Goal: Task Accomplishment & Management: Use online tool/utility

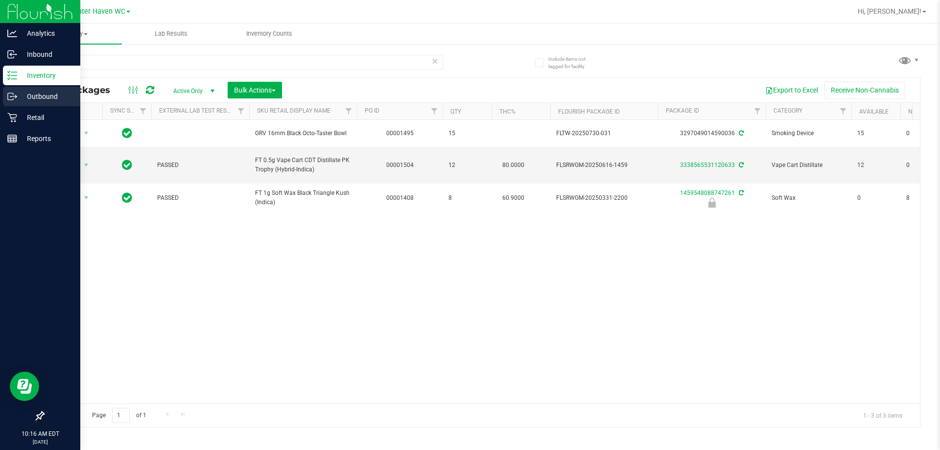
drag, startPoint x: 158, startPoint y: 60, endPoint x: 0, endPoint y: 92, distance: 160.8
click at [0, 92] on div "Analytics Inbound Inventory Outbound Retail Reports 10:16 AM EDT 08/27/2025 08/…" at bounding box center [470, 225] width 940 height 450
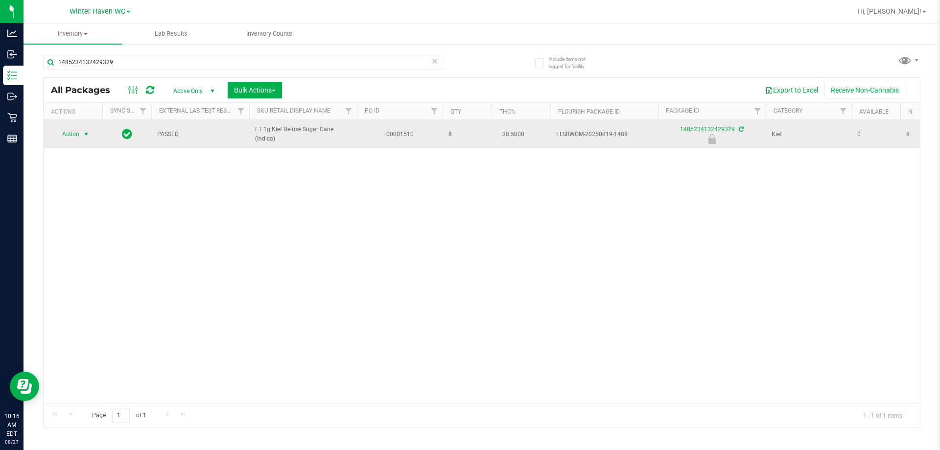
type input "1485234132429329"
click at [81, 136] on span "select" at bounding box center [86, 134] width 12 height 14
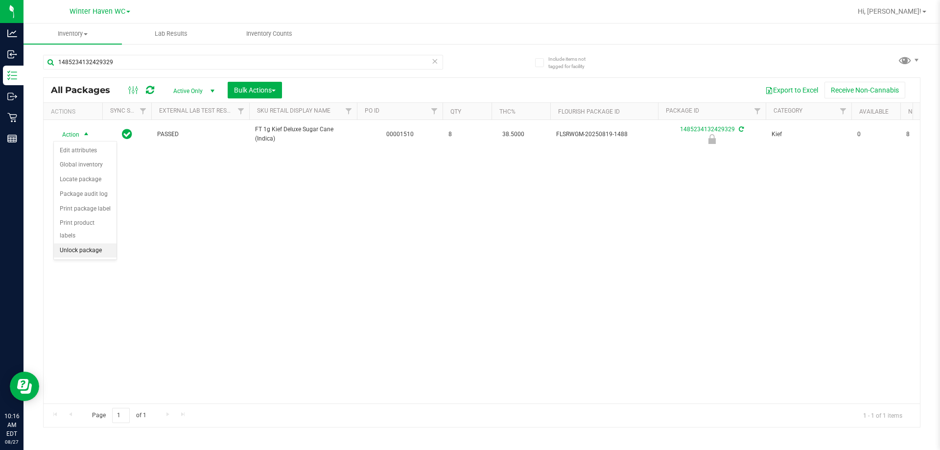
click at [94, 243] on li "Unlock package" at bounding box center [85, 250] width 63 height 15
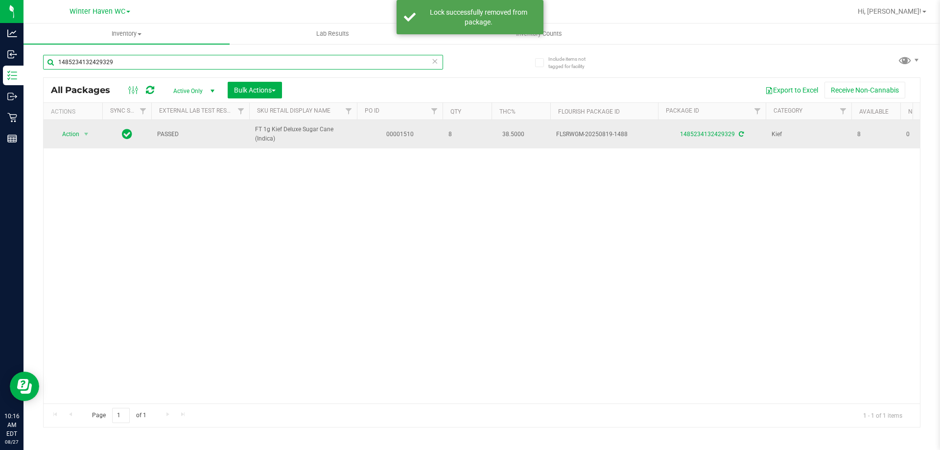
drag, startPoint x: 178, startPoint y: 61, endPoint x: 225, endPoint y: 121, distance: 76.7
click at [0, 107] on div "Analytics Inbound Inventory Outbound Retail Reports 10:16 AM EDT 08/27/2025 08/…" at bounding box center [470, 225] width 940 height 450
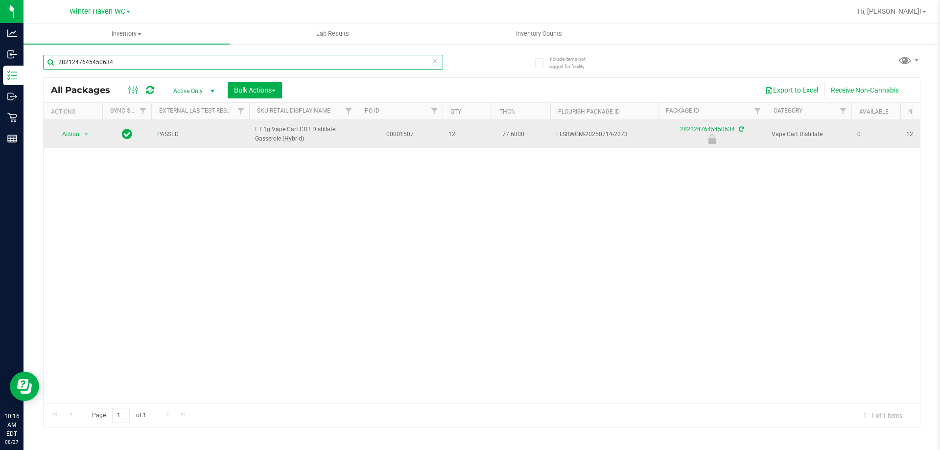
type input "2821247645450634"
click at [80, 136] on span "select" at bounding box center [86, 134] width 12 height 14
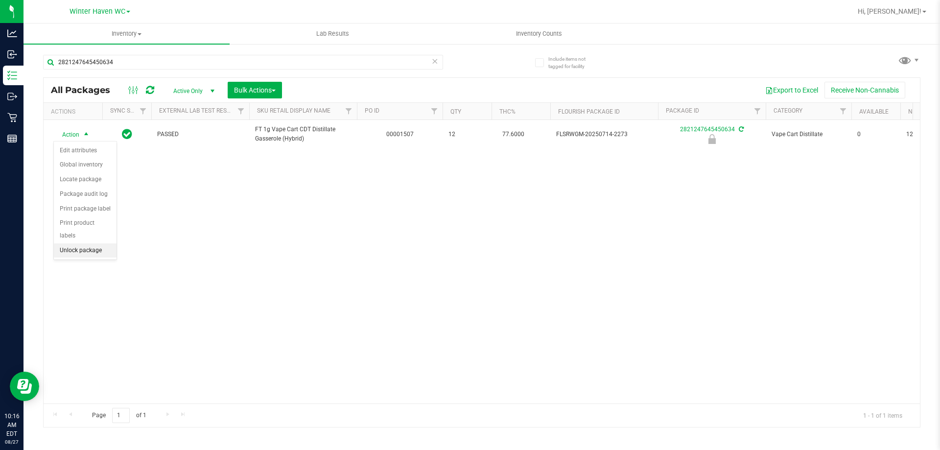
click at [92, 243] on li "Unlock package" at bounding box center [85, 250] width 63 height 15
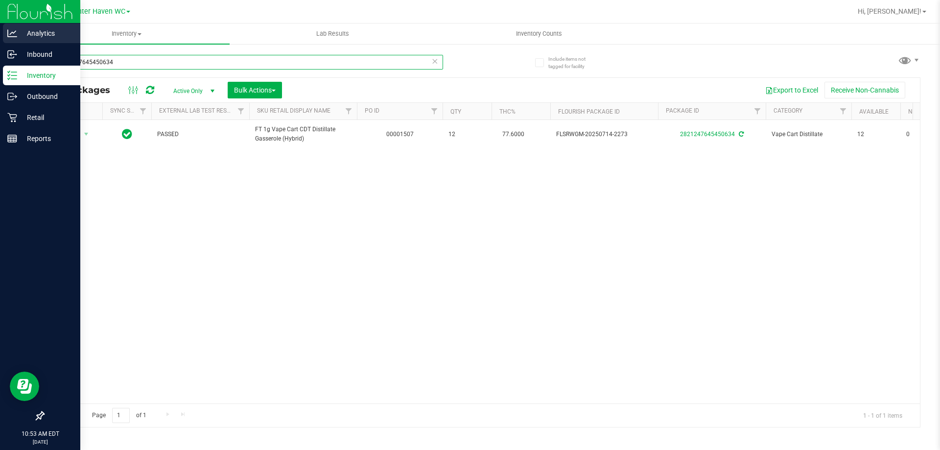
drag, startPoint x: 79, startPoint y: 62, endPoint x: 0, endPoint y: 38, distance: 82.4
click at [0, 47] on div "Analytics Inbound Inventory Outbound Retail Reports 10:53 AM EDT 08/27/2025 08/…" at bounding box center [470, 225] width 940 height 450
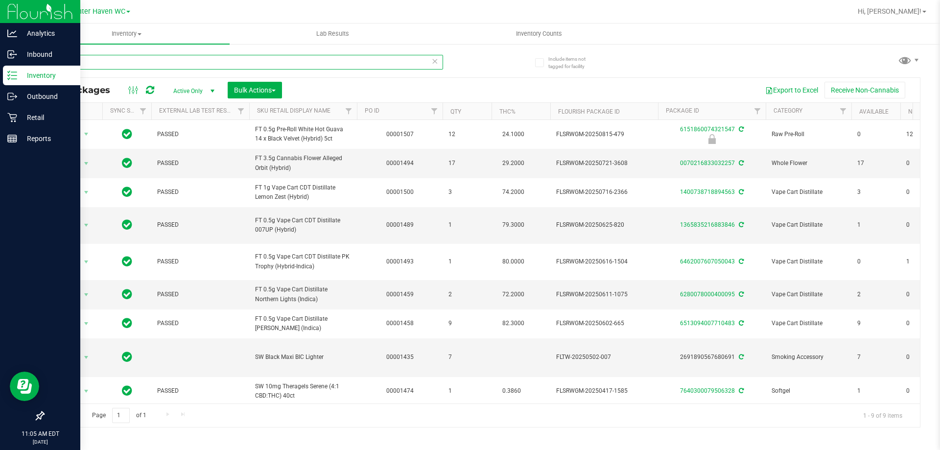
drag, startPoint x: 371, startPoint y: 61, endPoint x: 0, endPoint y: 74, distance: 371.0
click at [0, 64] on div "Analytics Inbound Inventory Outbound Retail Reports 11:05 AM EDT 08/27/2025 08/…" at bounding box center [470, 225] width 940 height 450
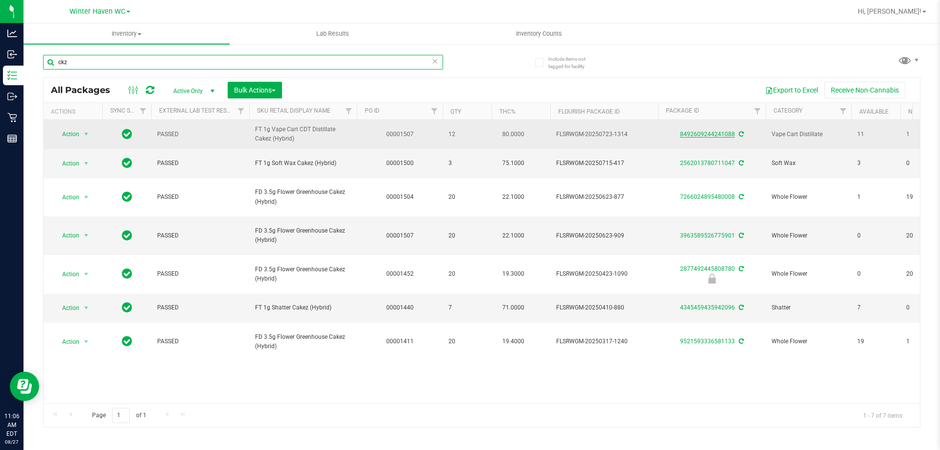
type input "ckz"
click at [706, 135] on link "8492609244241088" at bounding box center [707, 134] width 55 height 7
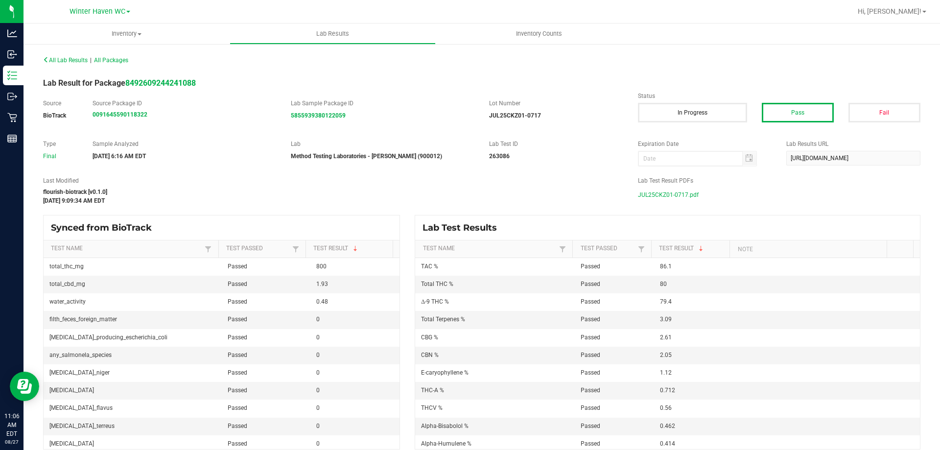
click at [688, 192] on span "JUL25CKZ01-0717.pdf" at bounding box center [668, 195] width 61 height 15
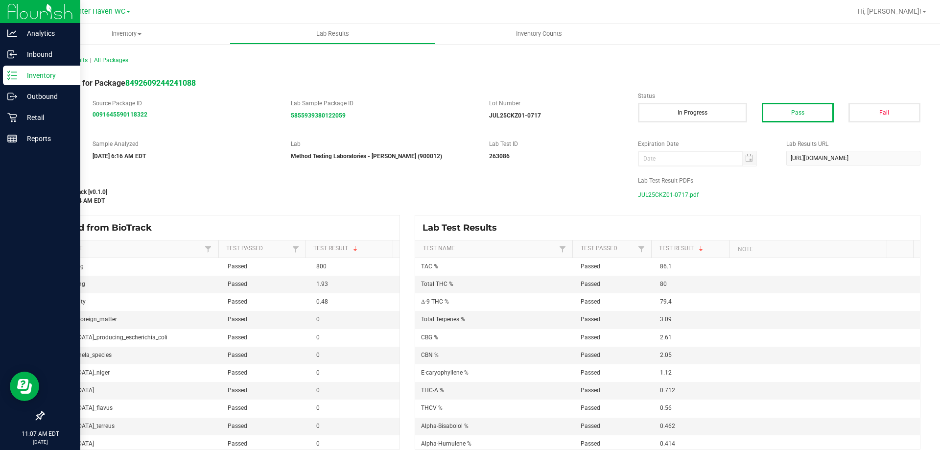
click at [12, 73] on icon at bounding box center [12, 76] width 10 height 10
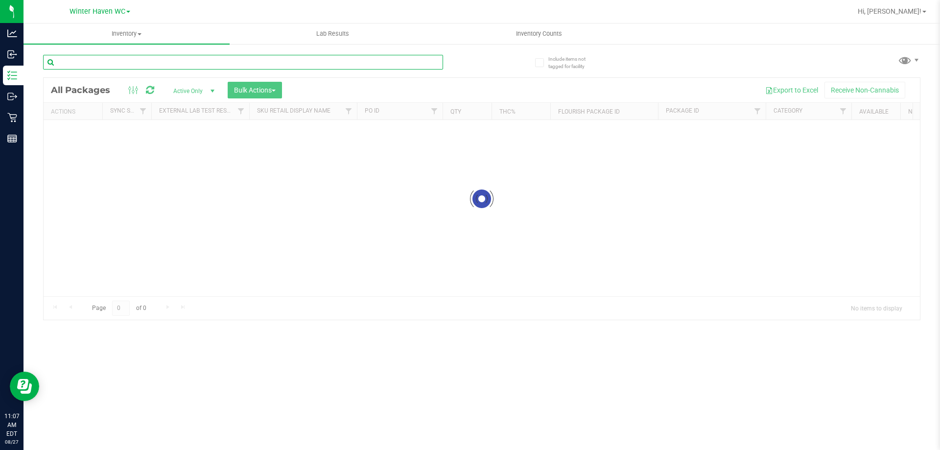
click at [119, 61] on div "Inventory All packages All inventory Waste log Create inventory Lab Results Inv…" at bounding box center [482, 237] width 917 height 427
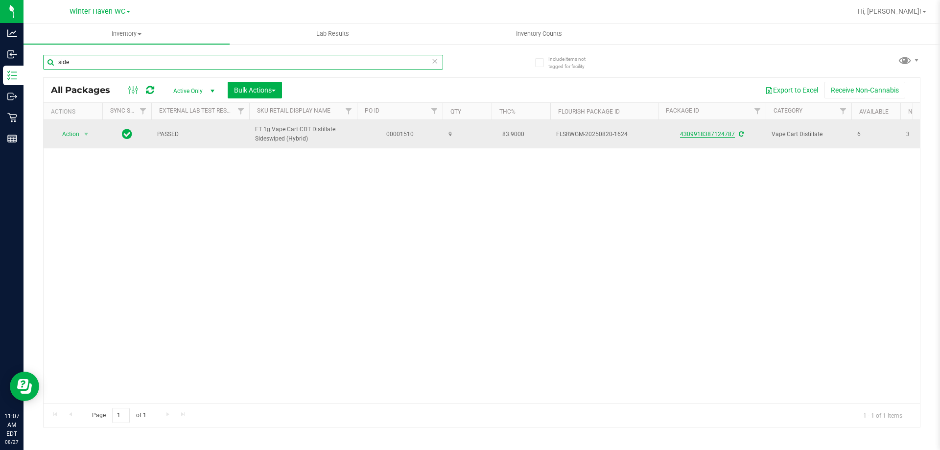
type input "side"
click at [695, 138] on link "4309918387124787" at bounding box center [707, 134] width 55 height 7
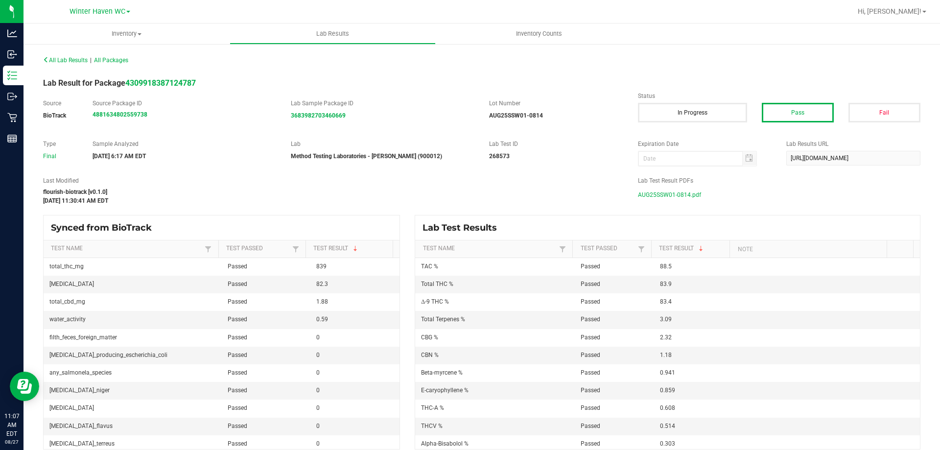
click at [678, 185] on div "Lab Test Result PDFs AUG25SSW01-0814.pdf" at bounding box center [779, 189] width 297 height 26
click at [678, 191] on span "AUG25SSW01-0814.pdf" at bounding box center [669, 195] width 63 height 15
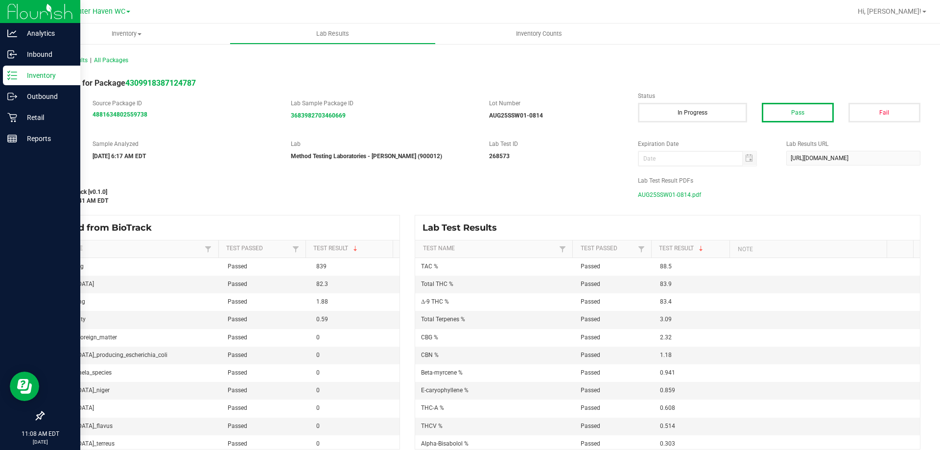
click at [19, 75] on p "Inventory" at bounding box center [46, 76] width 59 height 12
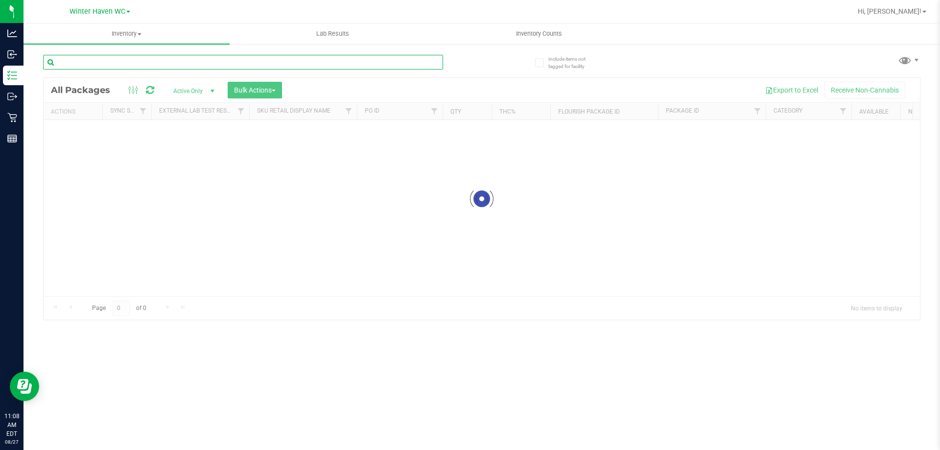
click at [137, 67] on input "text" at bounding box center [243, 62] width 400 height 15
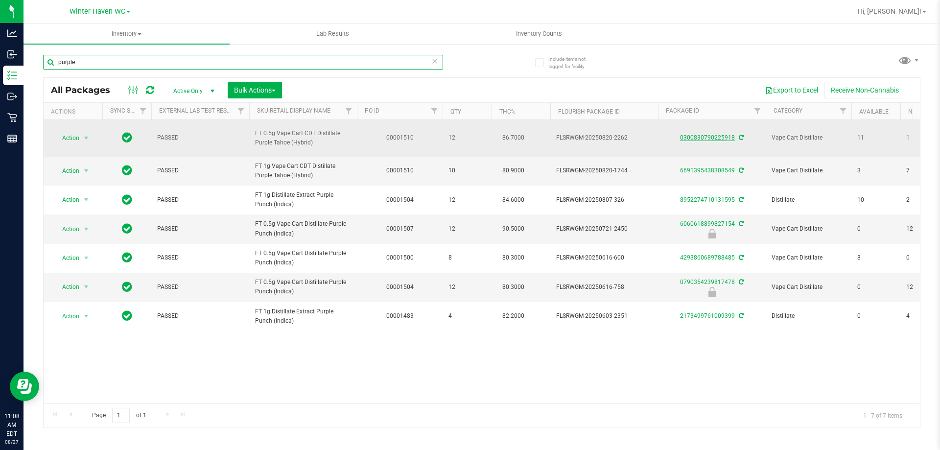
type input "purple"
click at [723, 139] on link "0300830790225918" at bounding box center [707, 137] width 55 height 7
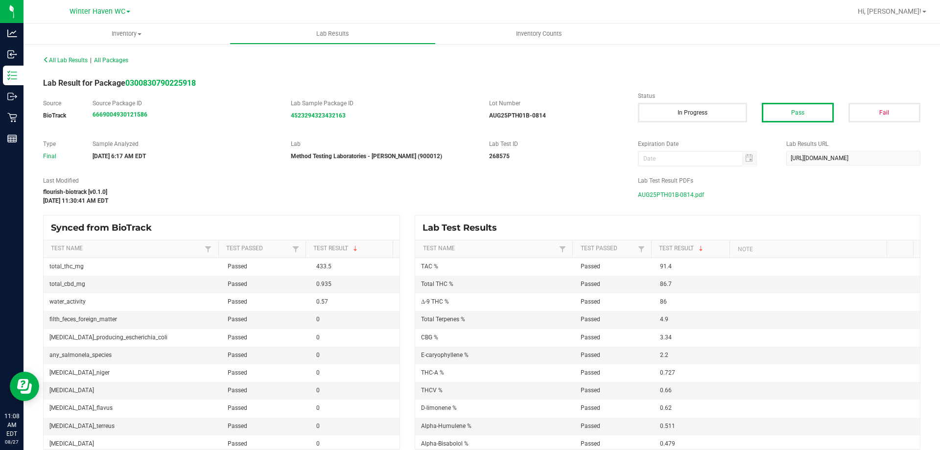
click at [670, 193] on span "AUG25PTH01B-0814.pdf" at bounding box center [671, 195] width 66 height 15
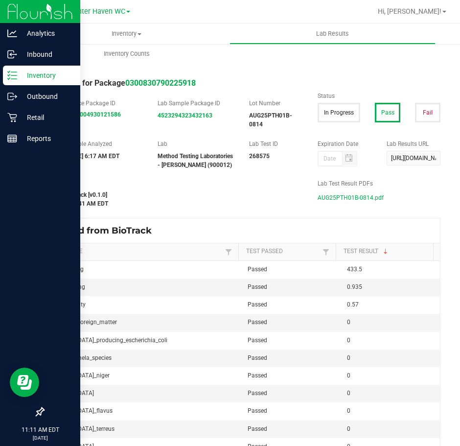
click at [12, 81] on div "Inventory" at bounding box center [41, 76] width 77 height 20
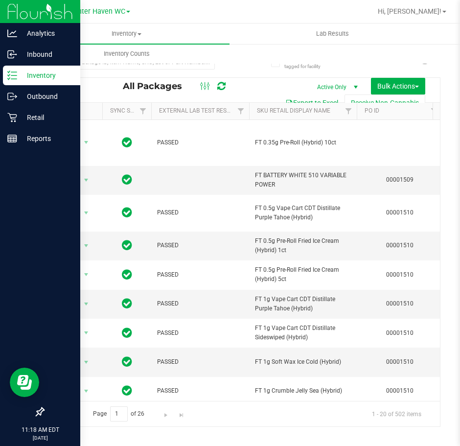
click at [20, 80] on p "Inventory" at bounding box center [46, 76] width 59 height 12
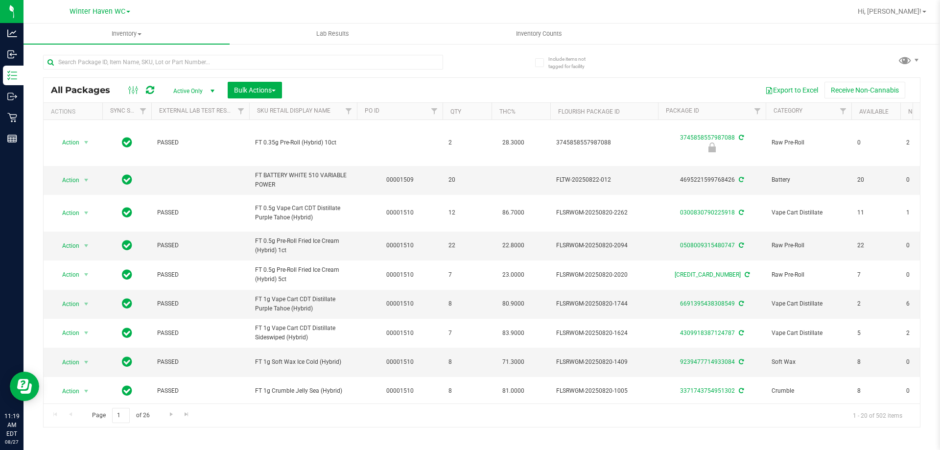
click at [201, 70] on div at bounding box center [243, 66] width 400 height 23
click at [201, 66] on input "text" at bounding box center [243, 62] width 400 height 15
paste input "W-JUL25ARZ01-0721"
type input "W-JUL25ARZ01-0721"
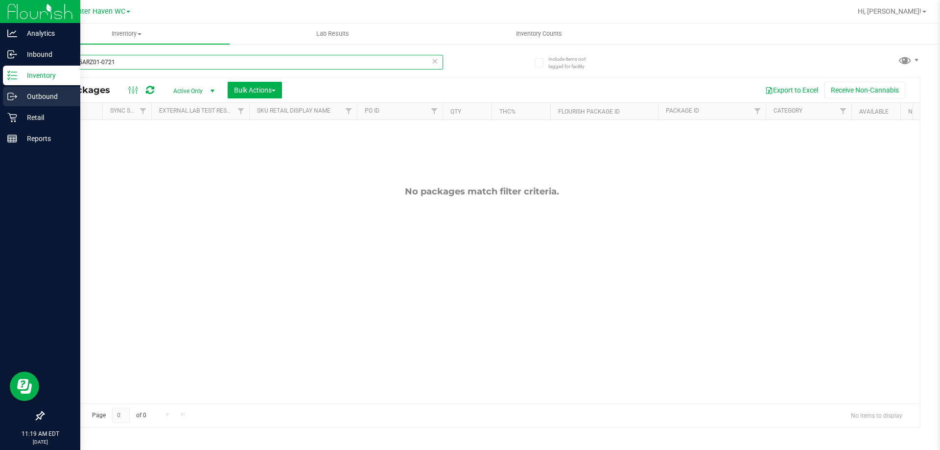
drag, startPoint x: 221, startPoint y: 63, endPoint x: 14, endPoint y: 90, distance: 208.9
click at [0, 92] on div "Analytics Inbound Inventory Outbound Retail Reports 11:19 AM EDT 08/27/2025 08/…" at bounding box center [470, 225] width 940 height 450
click at [41, 83] on div "Inventory" at bounding box center [41, 76] width 77 height 20
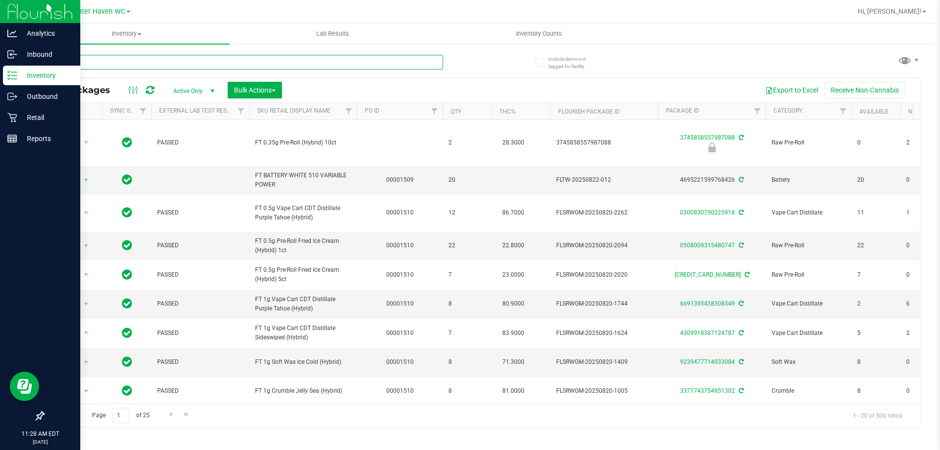
drag, startPoint x: 248, startPoint y: 66, endPoint x: 54, endPoint y: 81, distance: 194.0
click at [0, 111] on div "Analytics Inbound Inventory Outbound Retail Reports 11:28 AM EDT 08/27/2025 08/…" at bounding box center [470, 225] width 940 height 450
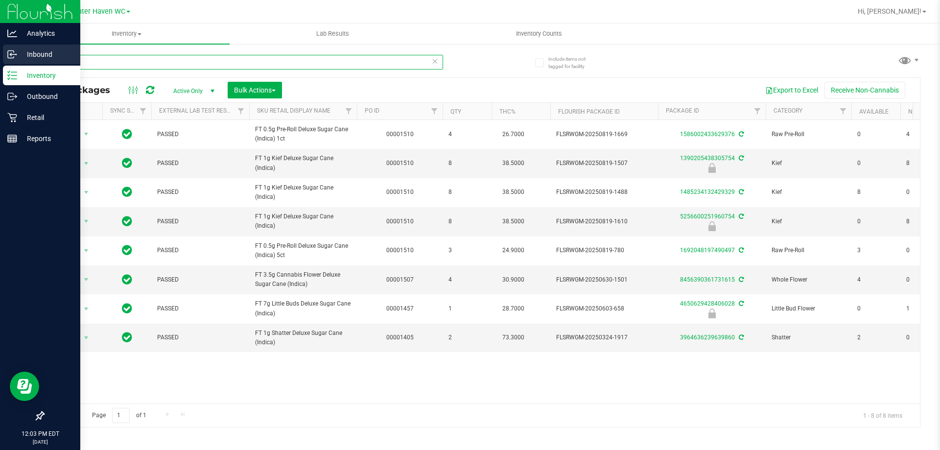
click at [0, 61] on div "Analytics Inbound Inventory Outbound Retail Reports 12:03 PM EDT 08/27/2025 08/…" at bounding box center [470, 225] width 940 height 450
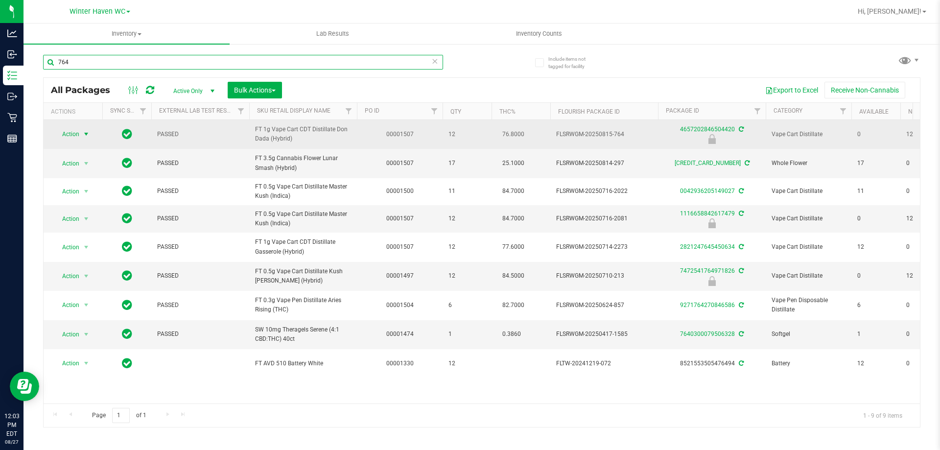
type input "764"
click at [83, 134] on span "select" at bounding box center [86, 134] width 8 height 8
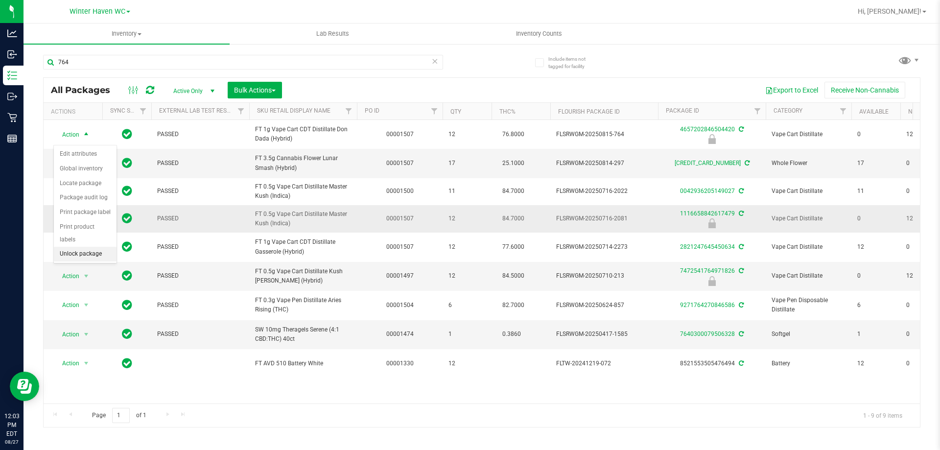
drag, startPoint x: 81, startPoint y: 242, endPoint x: 422, endPoint y: 233, distance: 341.5
click at [98, 247] on li "Unlock package" at bounding box center [85, 254] width 63 height 15
